Goal: Information Seeking & Learning: Learn about a topic

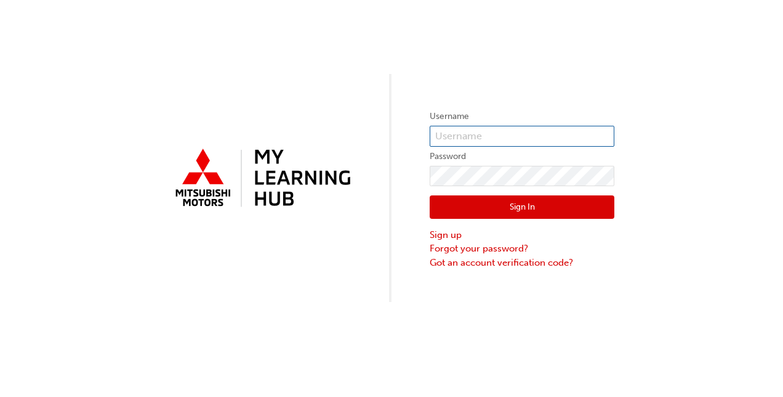
type input "0005964545"
click at [520, 204] on button "Sign In" at bounding box center [522, 206] width 185 height 23
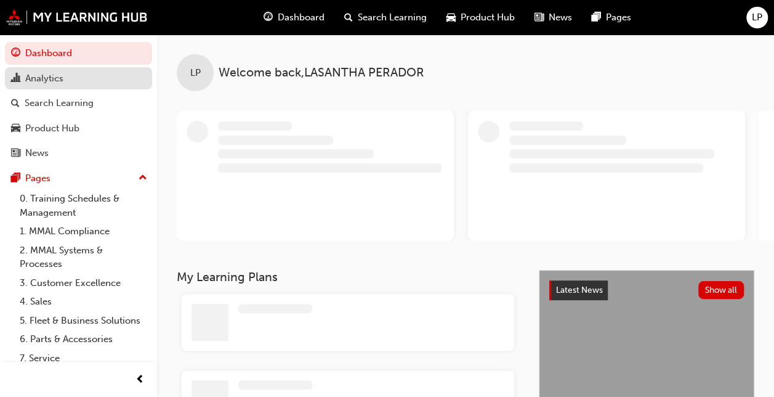
click at [49, 81] on div "Analytics" at bounding box center [44, 78] width 38 height 14
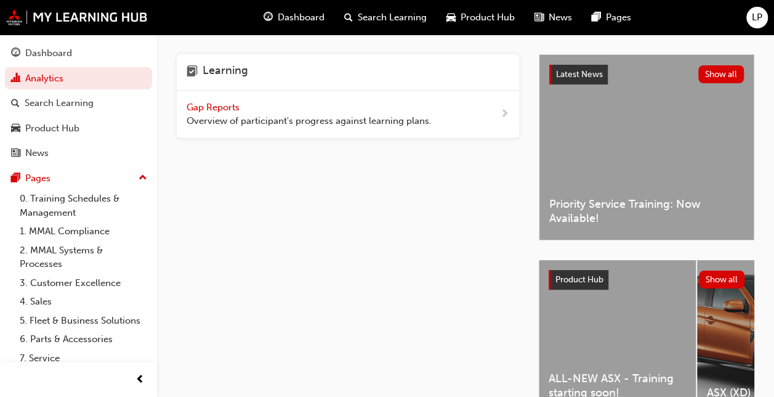
click at [494, 121] on div "Gap Reports Overview of participant's progress against learning plans." at bounding box center [348, 115] width 342 height 48
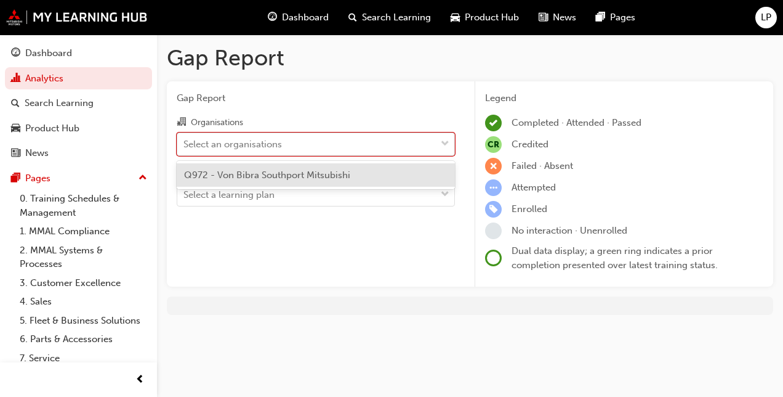
click at [400, 145] on div "Select an organisations" at bounding box center [306, 144] width 259 height 22
click at [185, 145] on input "Organisations option Q972 - Von Bibra Southport Mitsubishi focused, 1 of 1. 1 r…" at bounding box center [183, 143] width 1 height 10
click at [337, 181] on div "Q972 - Von Bibra Southport Mitsubishi" at bounding box center [316, 175] width 278 height 24
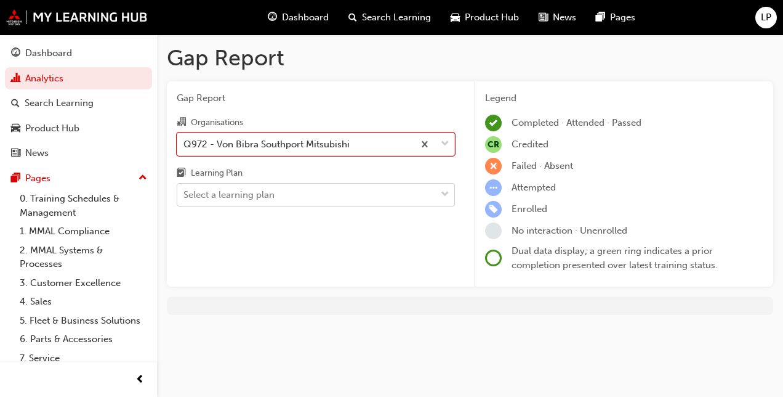
click at [315, 195] on div "Select a learning plan" at bounding box center [306, 195] width 259 height 22
click at [185, 195] on input "Learning Plan Select a learning plan" at bounding box center [183, 194] width 1 height 10
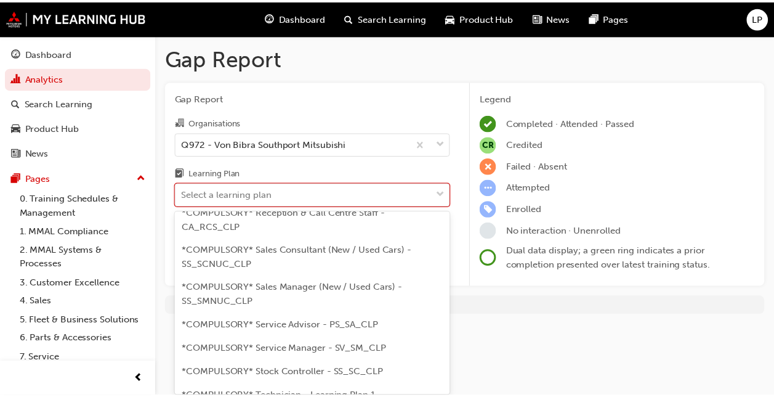
scroll to position [493, 0]
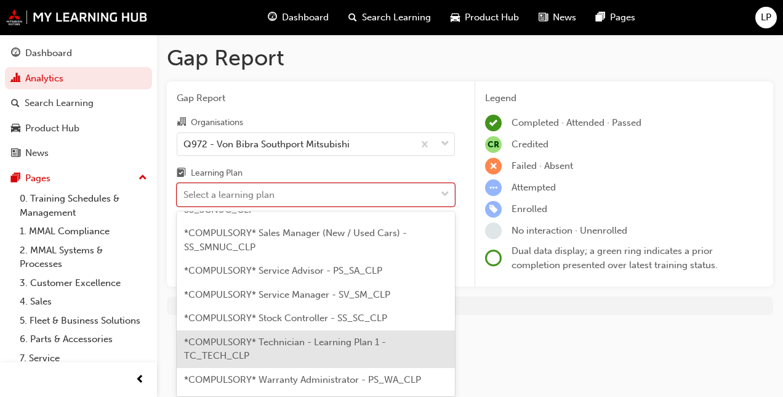
click at [317, 361] on span "*COMPULSORY* Technician - Learning Plan 1 - TC_TECH_CLP" at bounding box center [285, 348] width 202 height 25
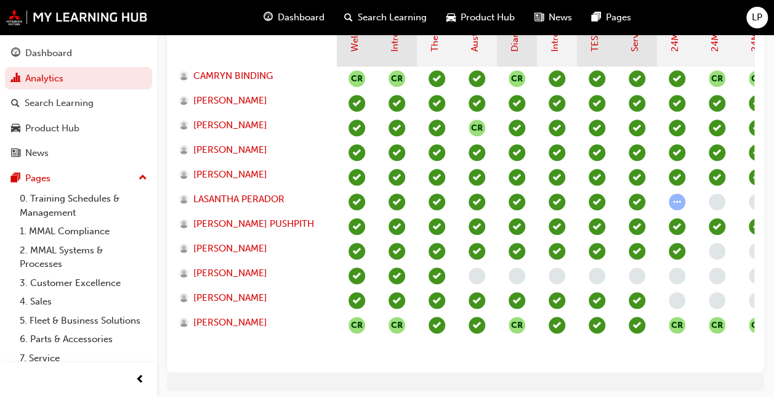
click at [675, 202] on span "learningRecordVerb_ATTEMPT-icon" at bounding box center [677, 201] width 17 height 17
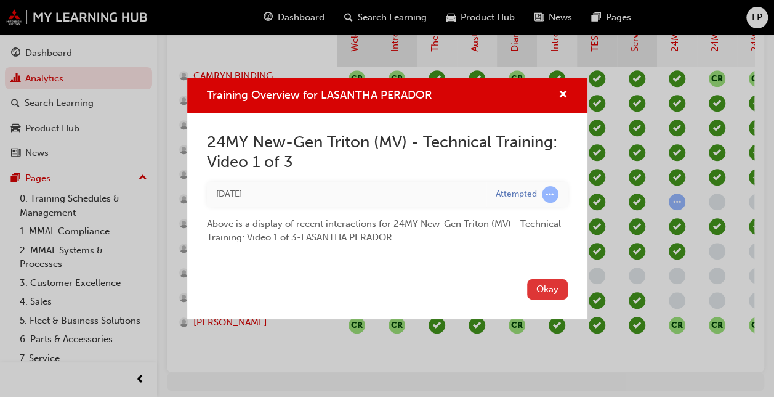
click at [550, 286] on button "Okay" at bounding box center [547, 289] width 41 height 20
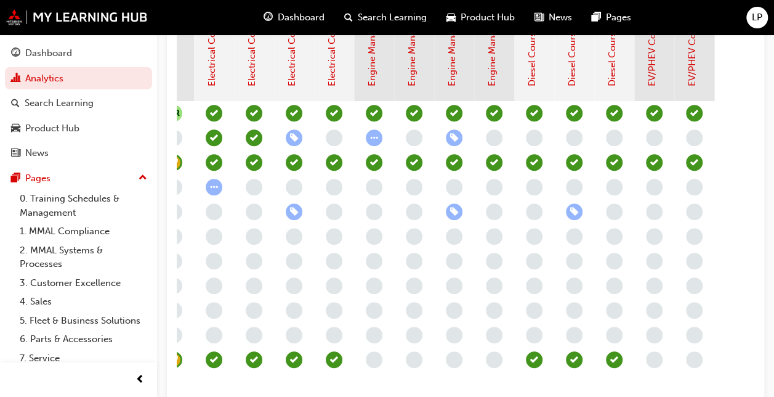
scroll to position [361, 0]
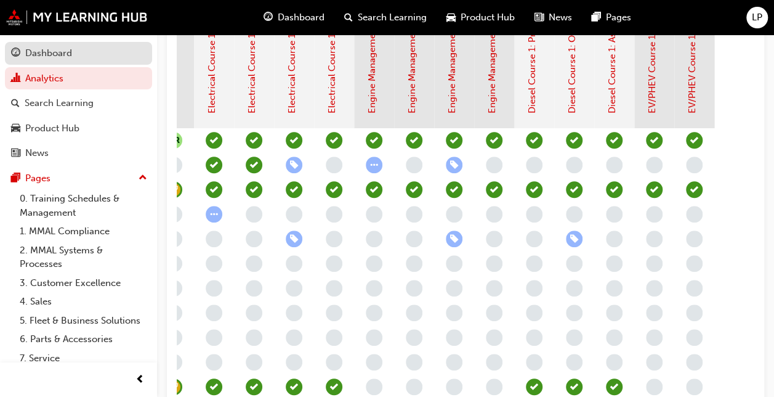
click at [71, 47] on div "Dashboard" at bounding box center [48, 53] width 47 height 14
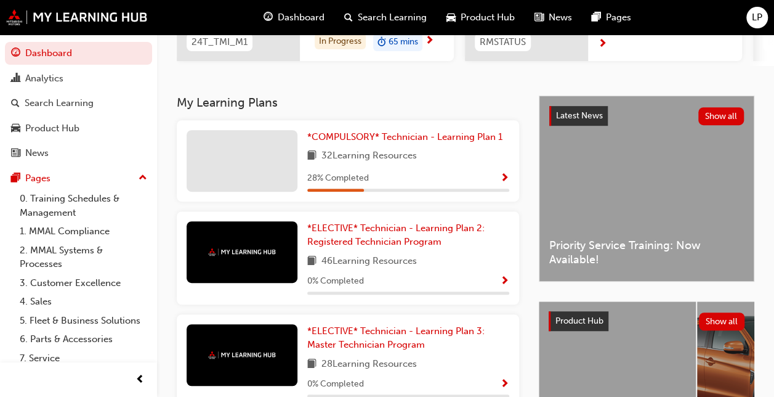
scroll to position [238, 0]
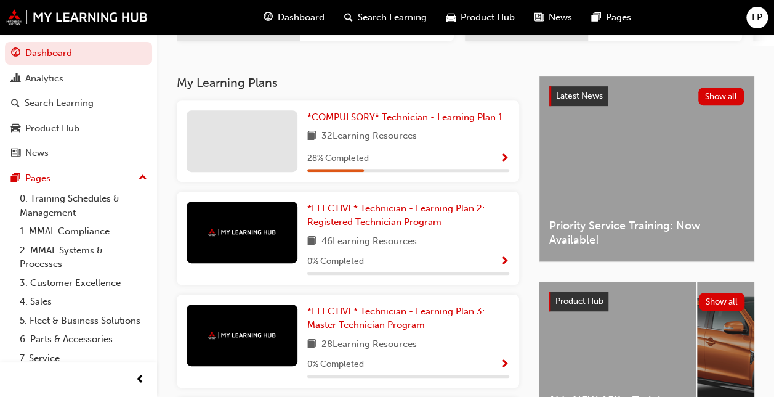
click at [483, 157] on div "28 % Completed" at bounding box center [408, 158] width 202 height 15
click at [506, 160] on span "Show Progress" at bounding box center [504, 158] width 9 height 11
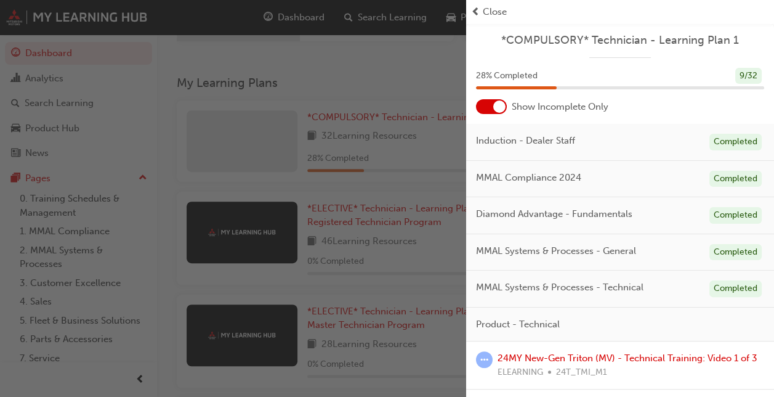
click at [598, 72] on div "28 % Completed 9 / 32" at bounding box center [620, 76] width 288 height 17
click at [536, 100] on span "Show Incomplete Only" at bounding box center [560, 107] width 97 height 14
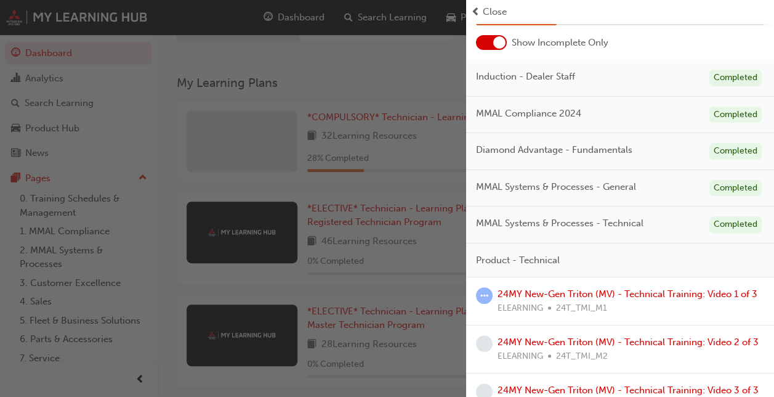
scroll to position [62, 0]
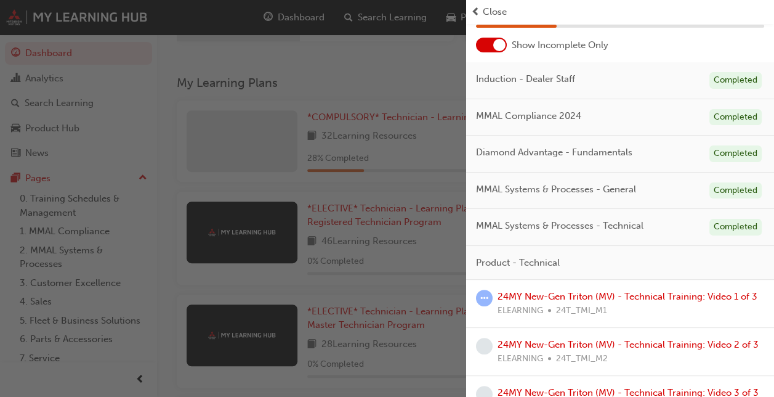
click at [503, 303] on div "24MY New-Gen Triton (MV) - Technical Training: Video 1 of 3 ELEARNING 24T_TMI_M1" at bounding box center [628, 303] width 260 height 28
click at [483, 298] on span "learningRecordVerb_ATTEMPT-icon" at bounding box center [484, 297] width 17 height 17
click at [548, 294] on link "24MY New-Gen Triton (MV) - Technical Training: Video 1 of 3" at bounding box center [628, 296] width 260 height 11
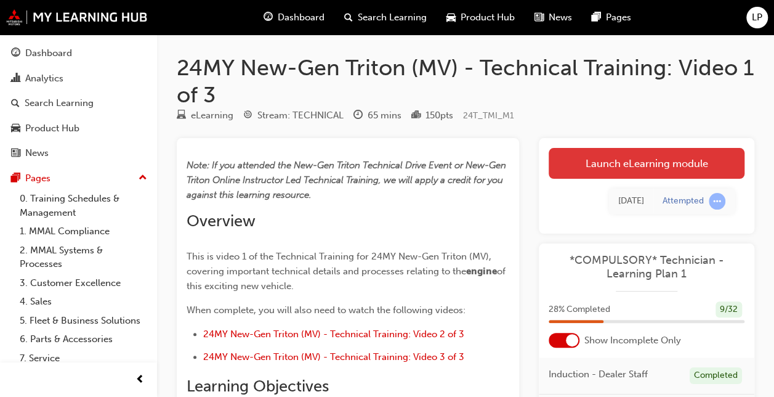
click at [605, 161] on link "Launch eLearning module" at bounding box center [647, 163] width 196 height 31
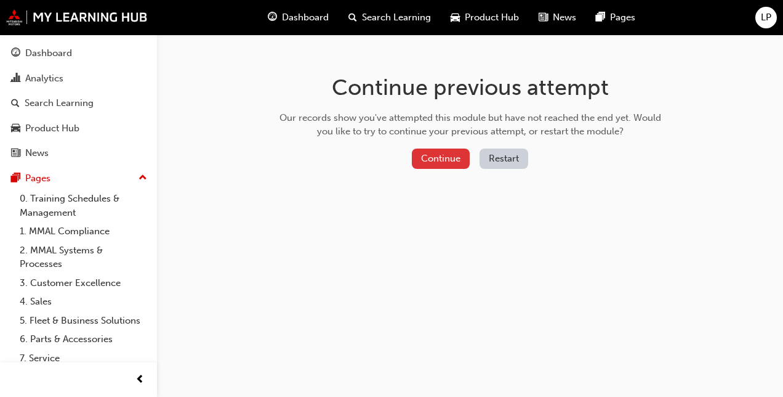
click at [456, 161] on button "Continue" at bounding box center [441, 158] width 58 height 20
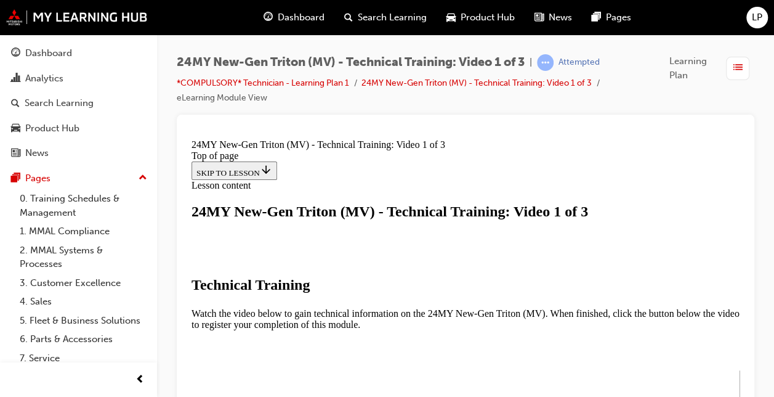
scroll to position [246, 0]
drag, startPoint x: 683, startPoint y: 220, endPoint x: 669, endPoint y: 222, distance: 13.6
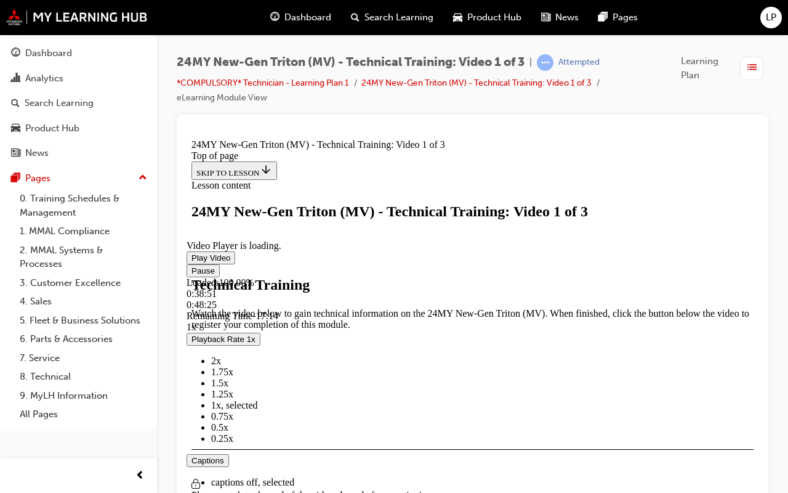
click at [371, 227] on video "Video player" at bounding box center [279, 180] width 185 height 92
